Goal: Information Seeking & Learning: Learn about a topic

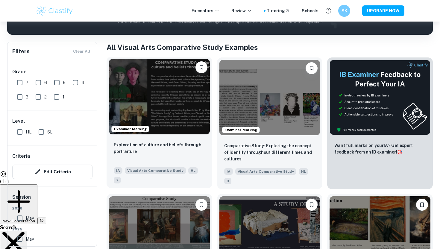
scroll to position [100, 0]
click at [165, 69] on img at bounding box center [159, 96] width 101 height 75
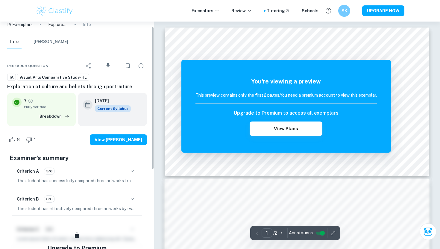
scroll to position [49, 0]
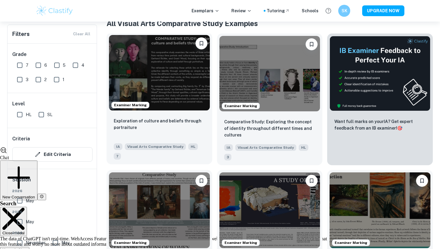
scroll to position [125, 0]
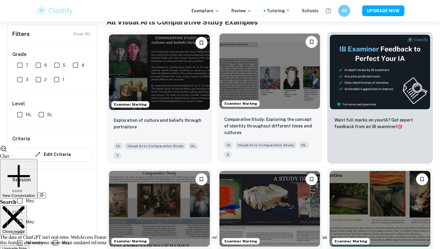
click at [222, 83] on img at bounding box center [269, 71] width 101 height 75
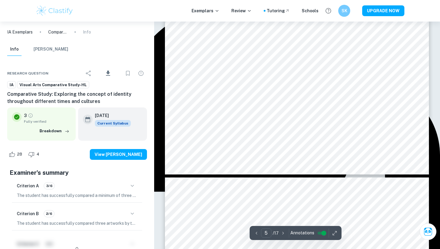
scroll to position [878, 0]
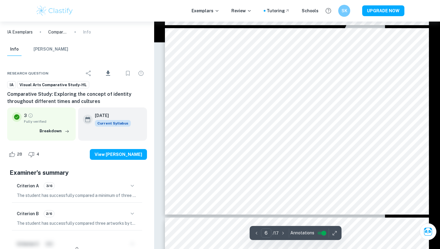
type input "7"
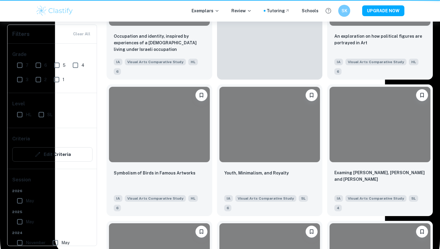
scroll to position [125, 0]
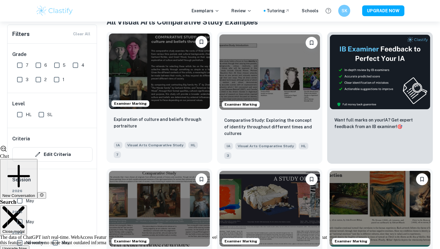
click at [153, 88] on img at bounding box center [159, 71] width 101 height 75
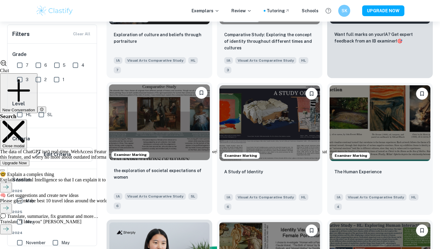
scroll to position [219, 0]
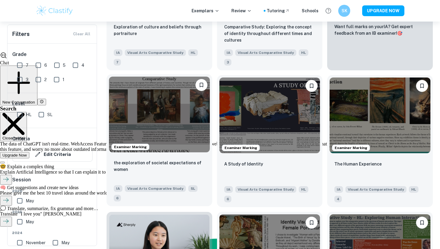
click at [153, 106] on img at bounding box center [159, 114] width 101 height 75
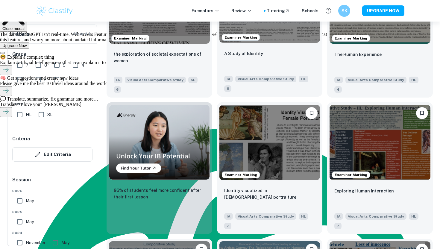
scroll to position [358, 0]
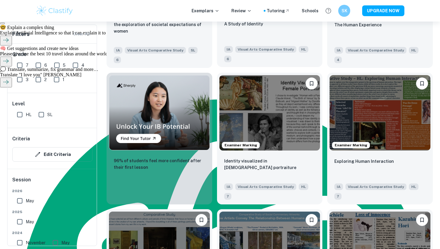
click at [263, 136] on img at bounding box center [269, 112] width 101 height 75
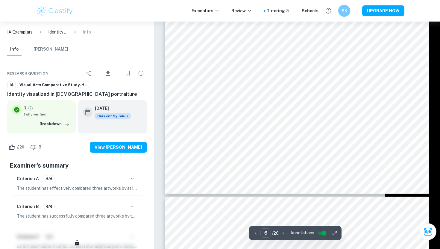
scroll to position [1065, 0]
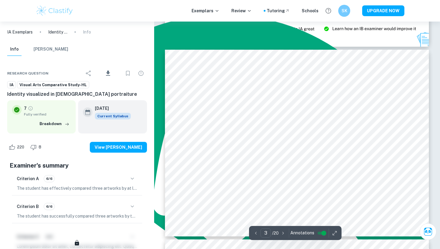
type input "2"
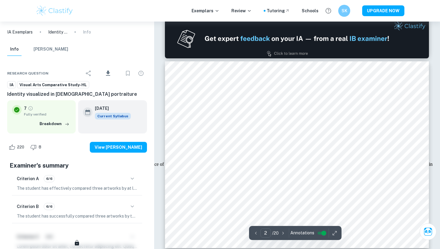
scroll to position [176, 0]
